Goal: Information Seeking & Learning: Find specific fact

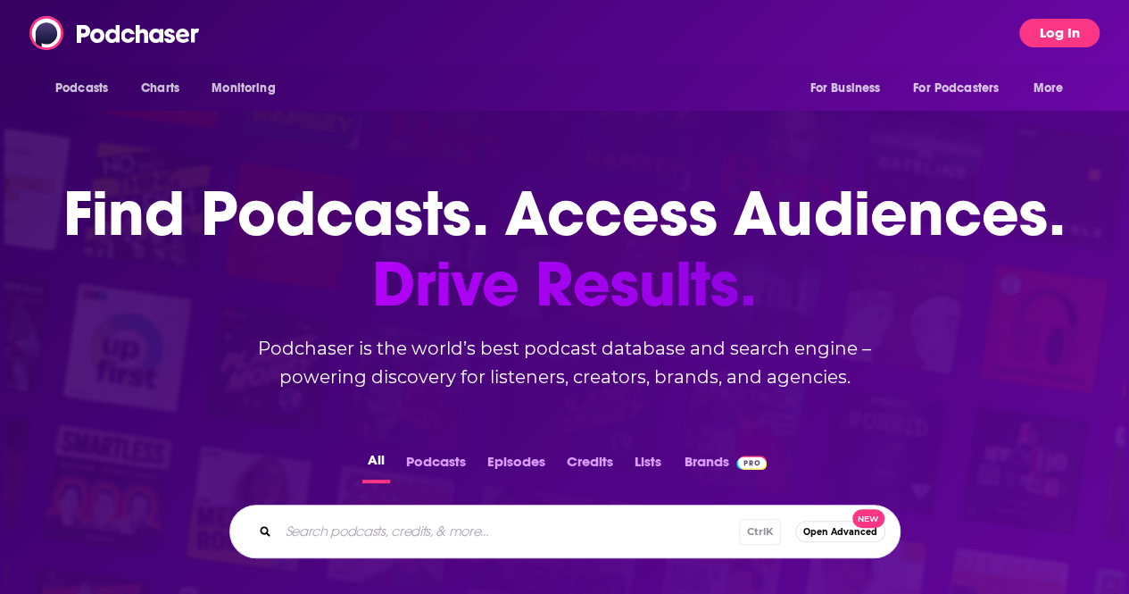
click at [1069, 31] on button "Log In" at bounding box center [1059, 33] width 80 height 29
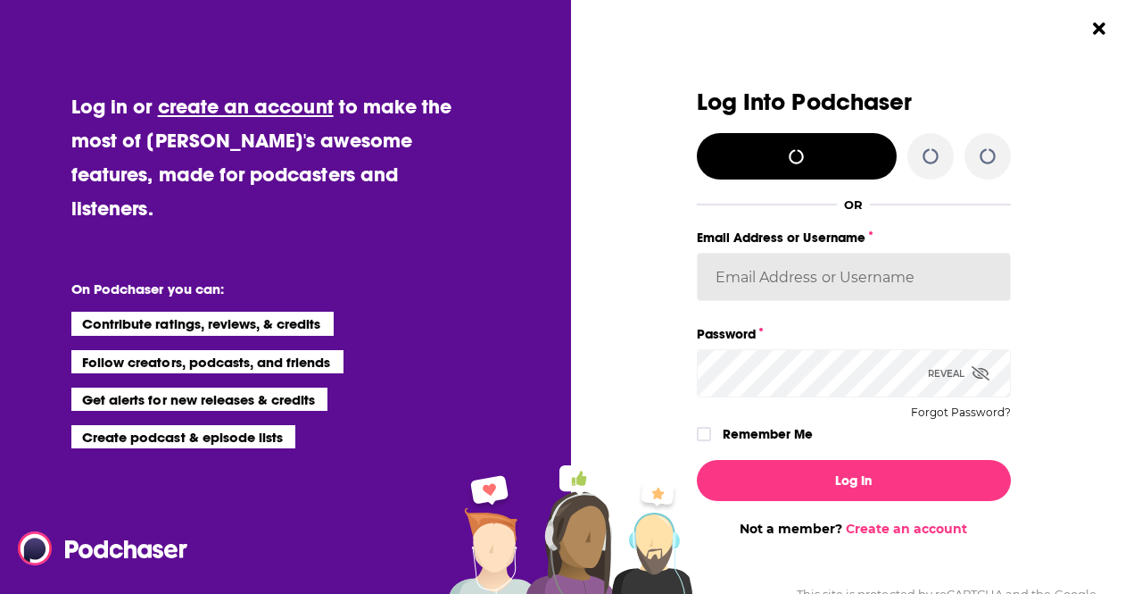
type input "alisontucker"
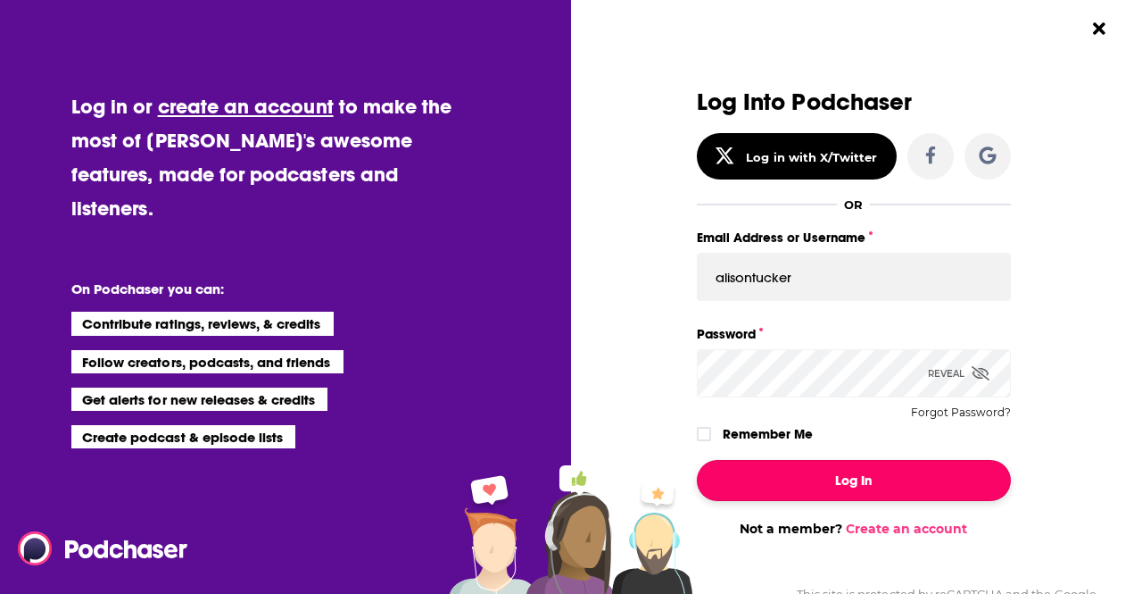
click at [822, 472] on button "Log In" at bounding box center [854, 480] width 314 height 41
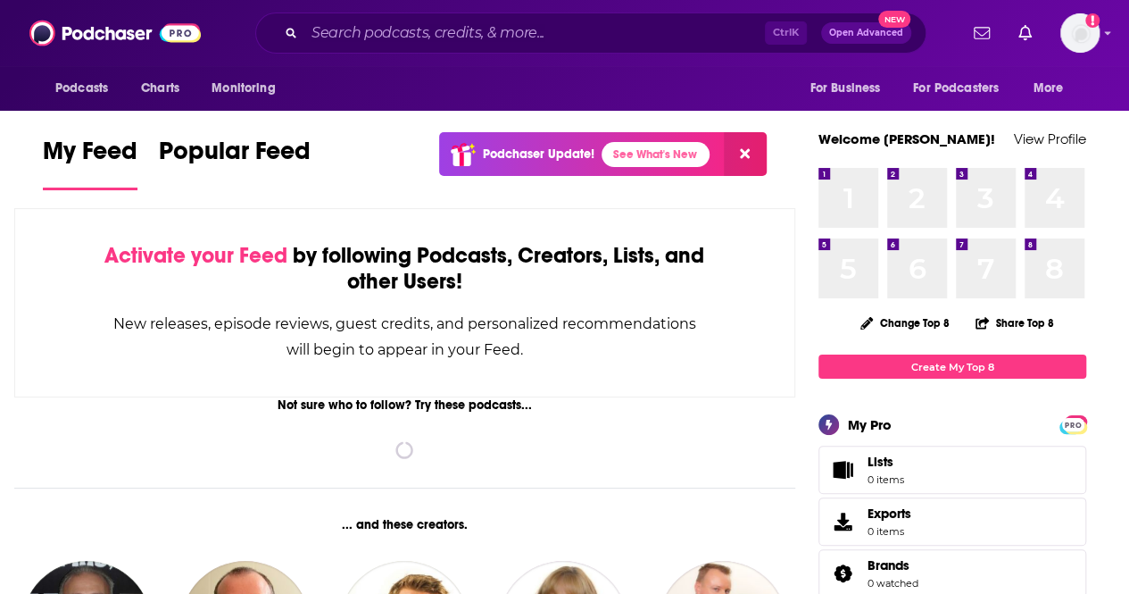
click at [439, 50] on div "Ctrl K Open Advanced New" at bounding box center [590, 32] width 671 height 41
click at [446, 41] on input "Search podcasts, credits, & more..." at bounding box center [534, 33] width 461 height 29
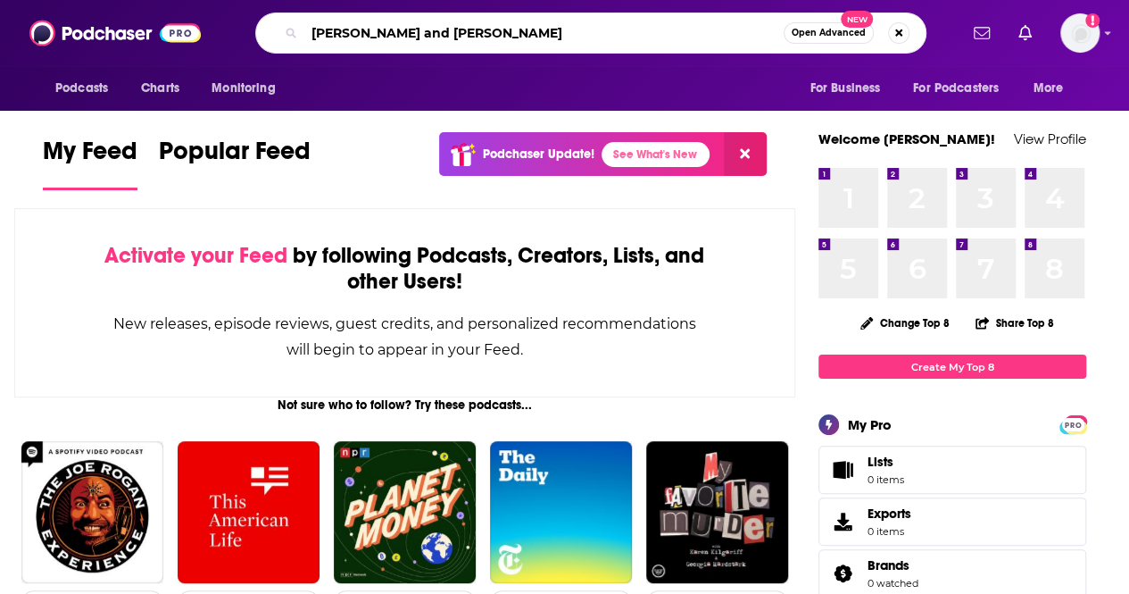
type input "[PERSON_NAME] and [PERSON_NAME]"
